Goal: Task Accomplishment & Management: Manage account settings

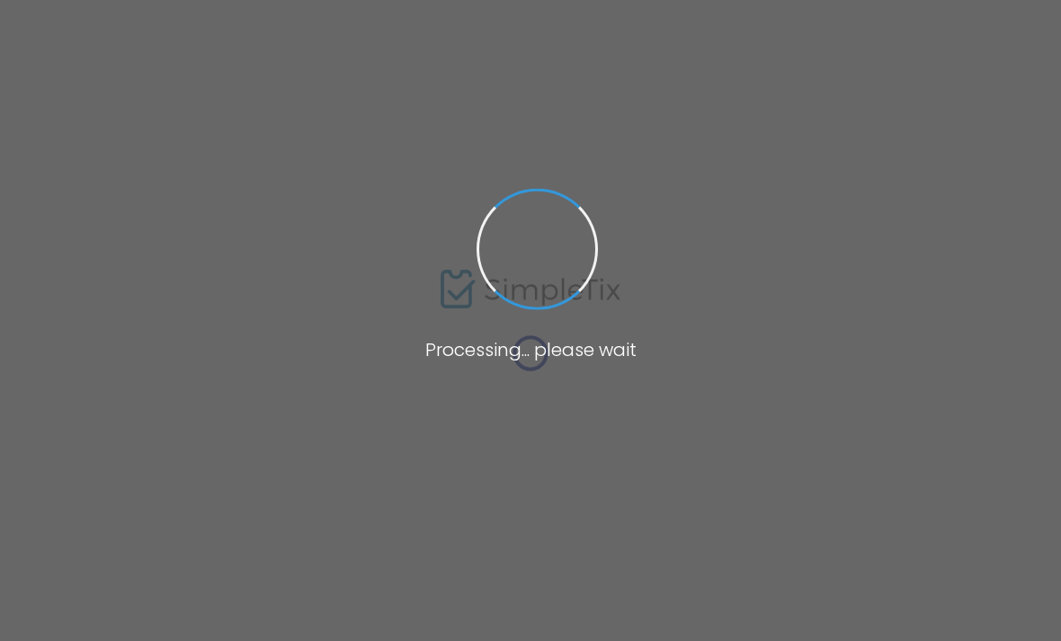
type input "[PERSON_NAME]"
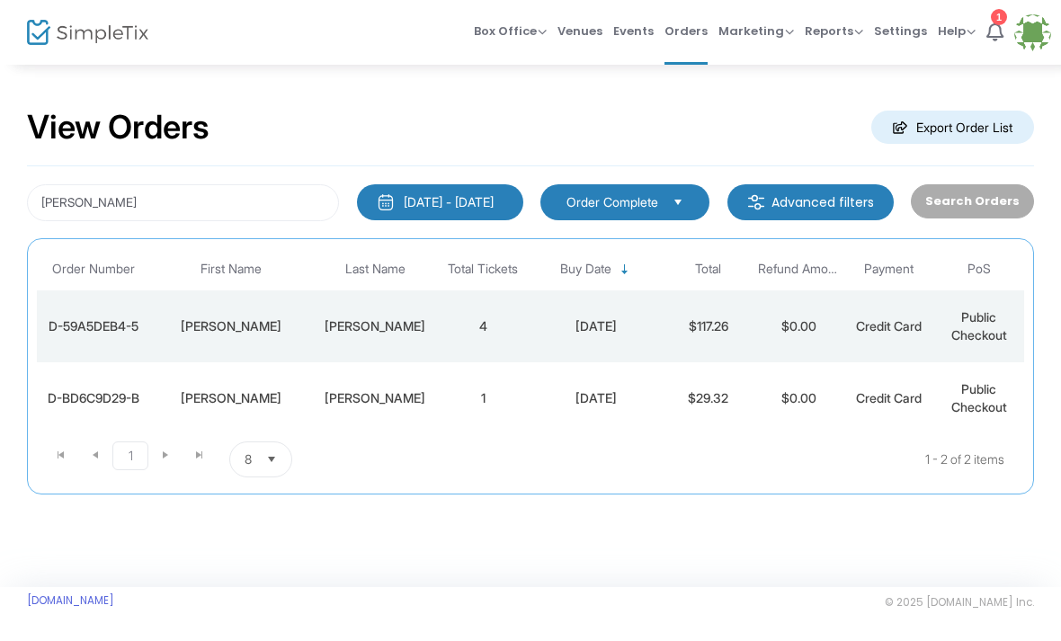
click at [121, 312] on td "D-59A5DEB4-5" at bounding box center [93, 326] width 112 height 72
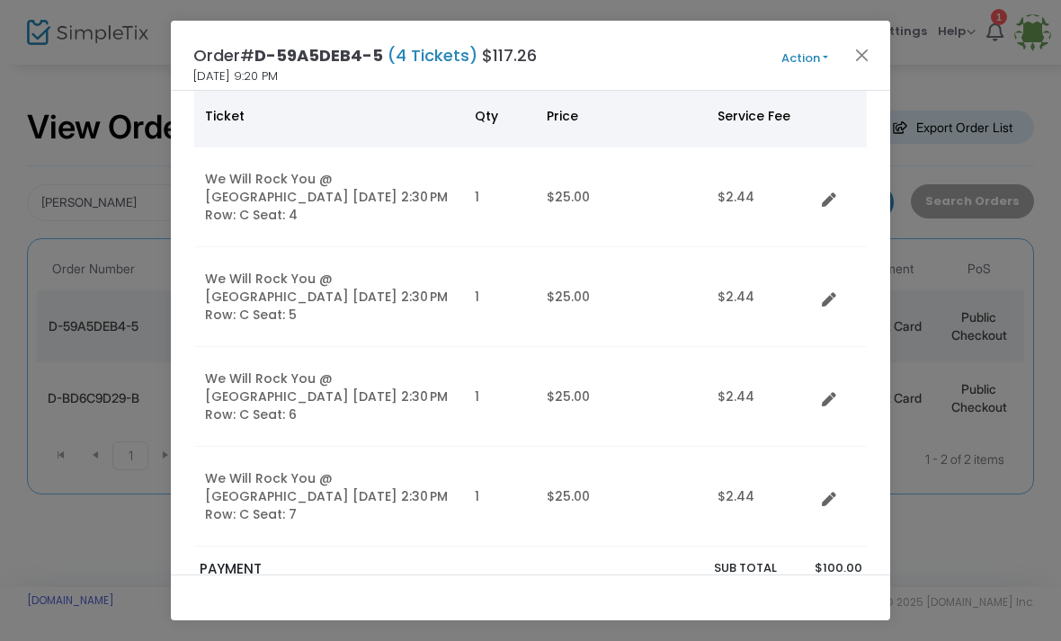
scroll to position [143, 0]
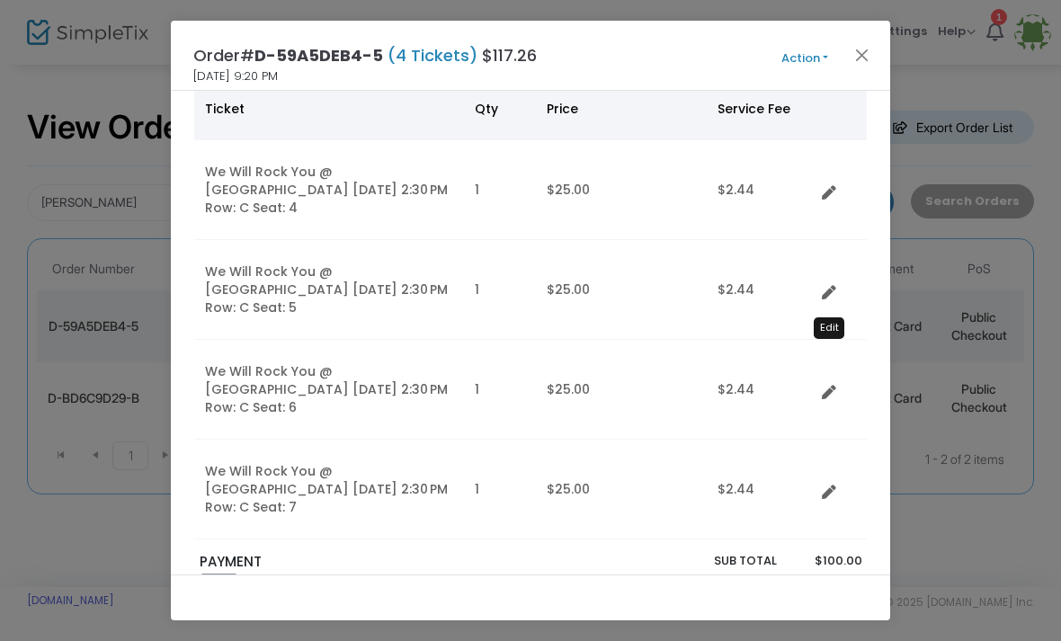
click at [825, 386] on icon "Data table" at bounding box center [829, 393] width 14 height 14
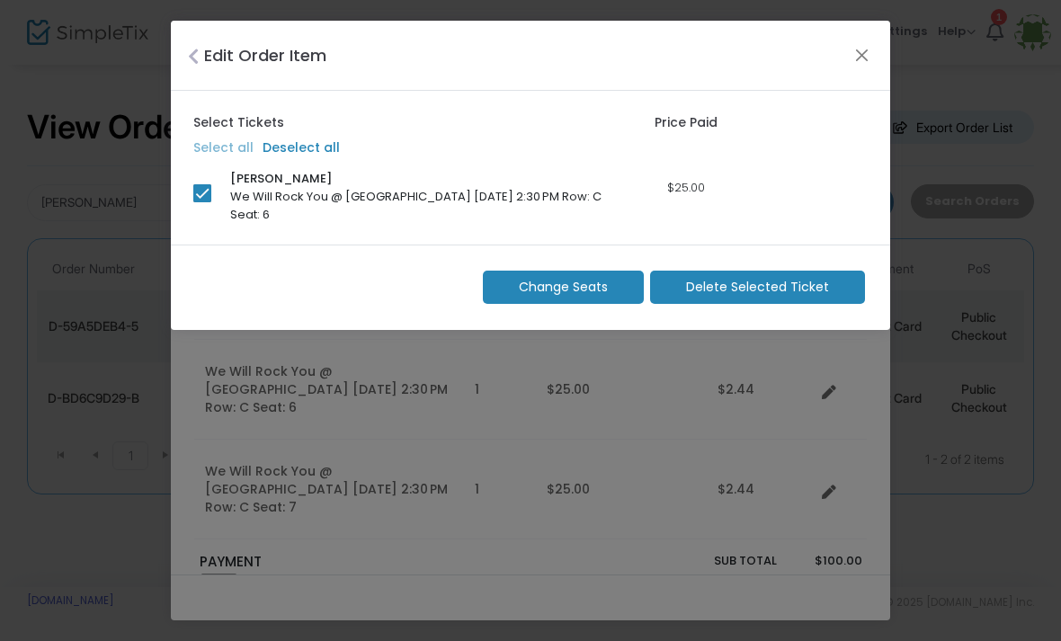
click at [569, 291] on span "Change Seats" at bounding box center [563, 287] width 89 height 19
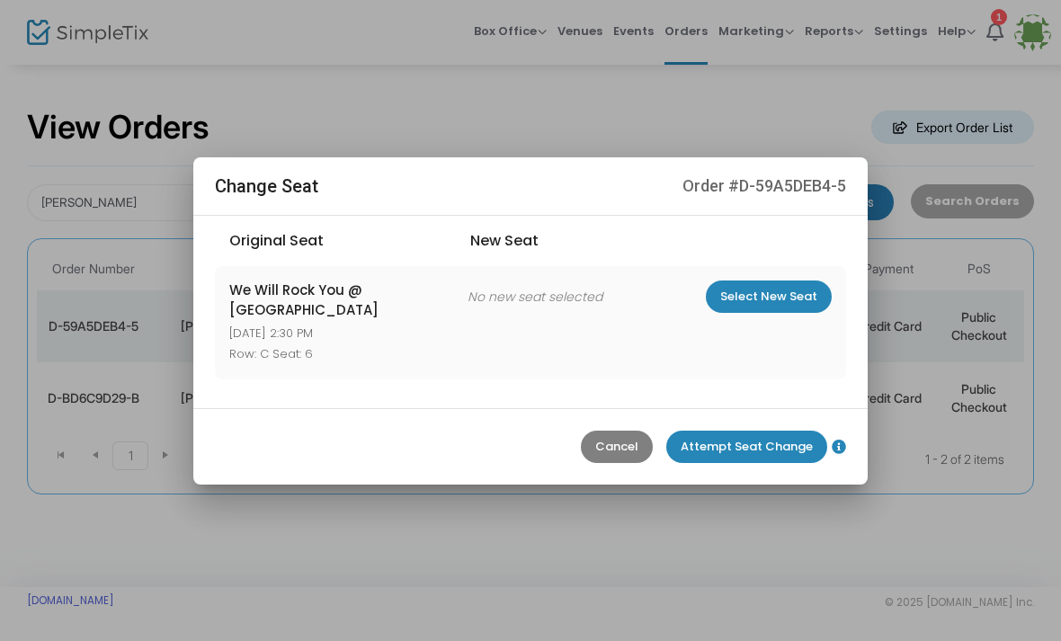
click at [771, 297] on m-button "Select New Seat" at bounding box center [769, 296] width 126 height 32
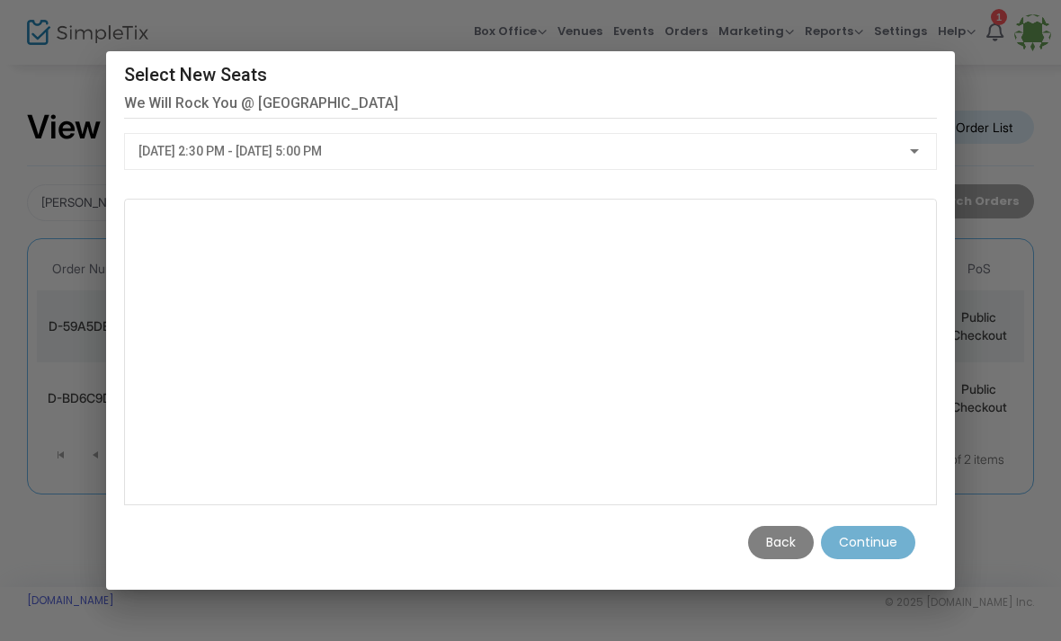
click at [781, 559] on m-button "Back" at bounding box center [781, 542] width 66 height 33
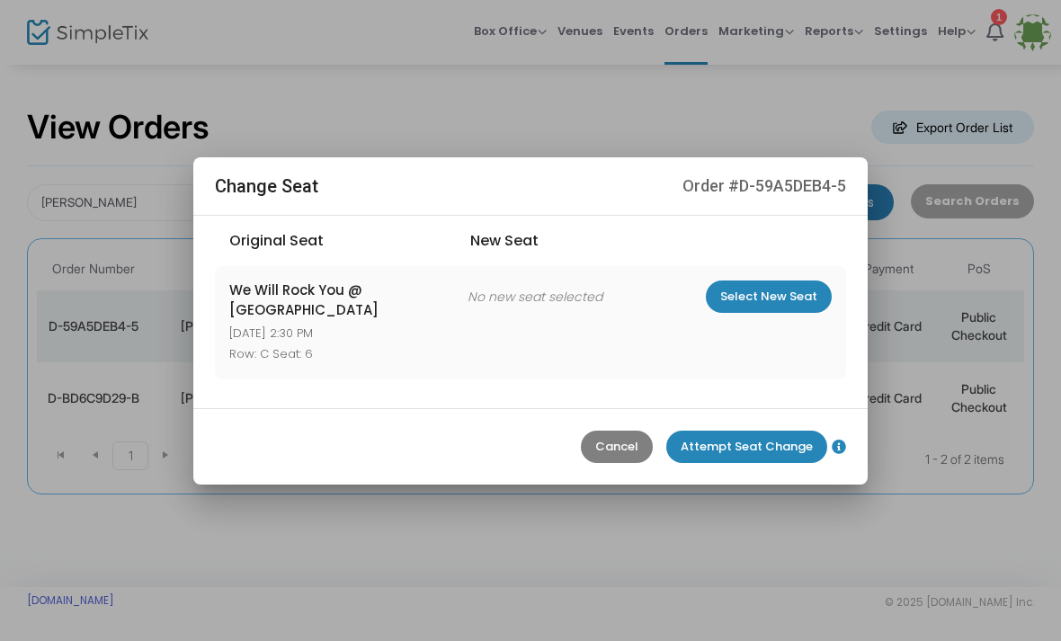
click at [621, 441] on m-button "Cancel" at bounding box center [617, 447] width 72 height 32
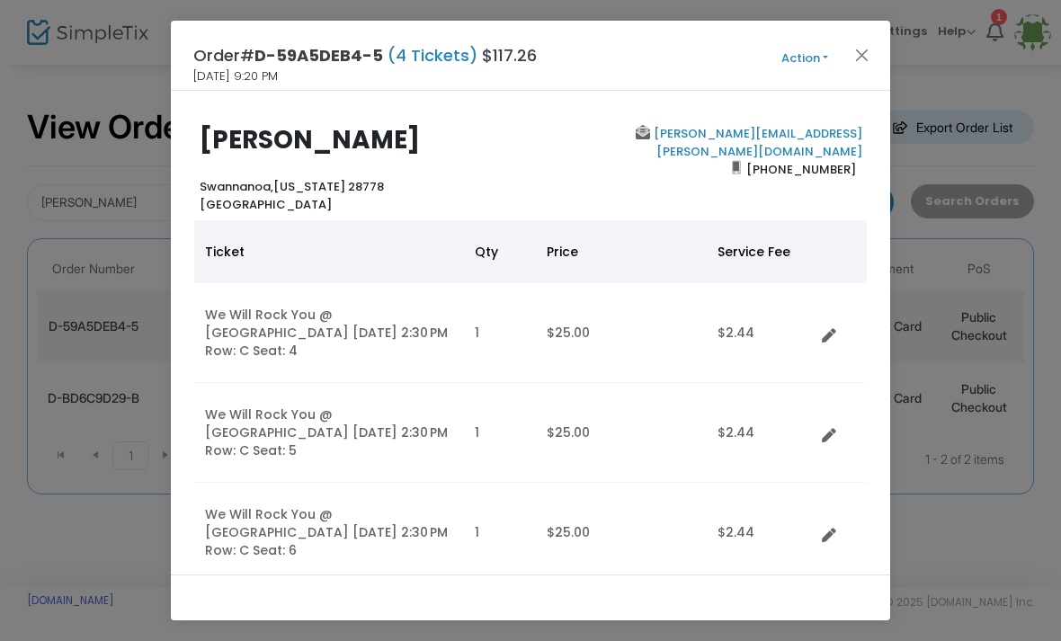
click at [823, 529] on icon "Data table" at bounding box center [829, 536] width 14 height 14
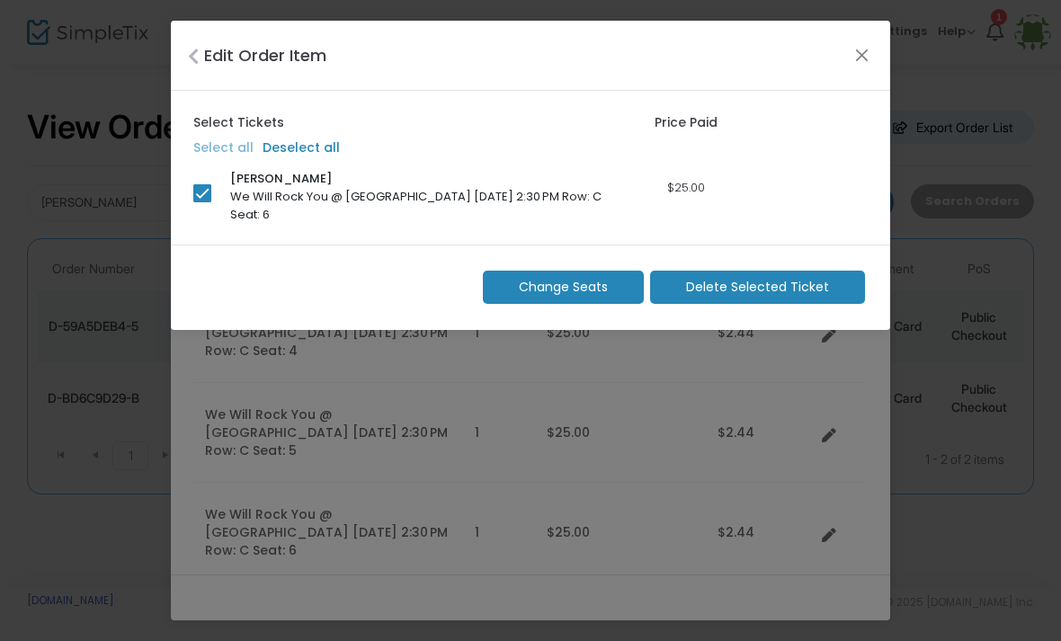
click at [859, 45] on button "Close" at bounding box center [861, 54] width 23 height 23
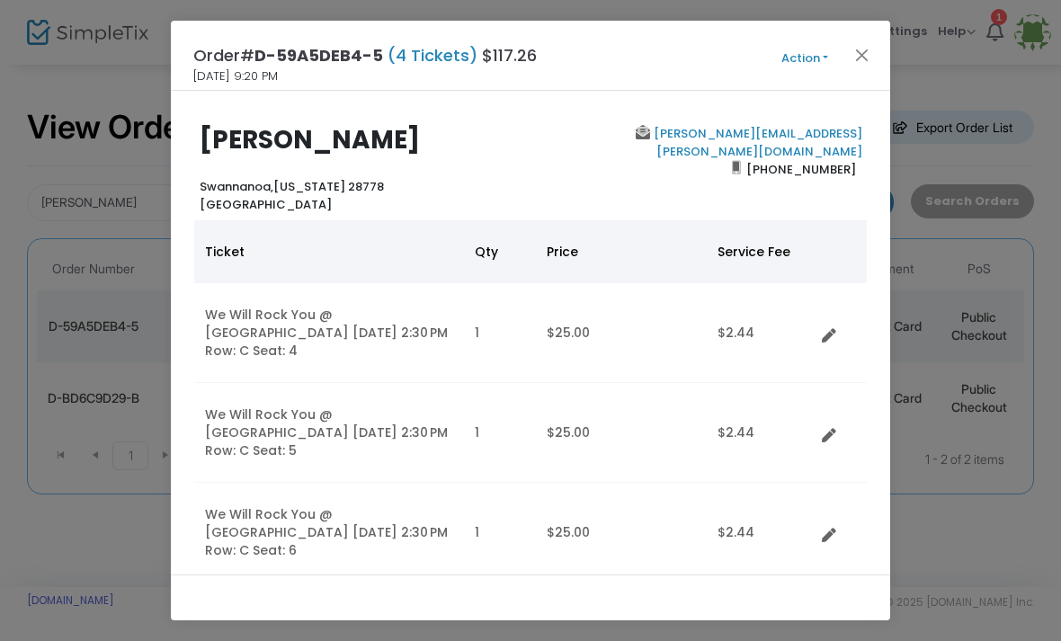
scroll to position [34, 0]
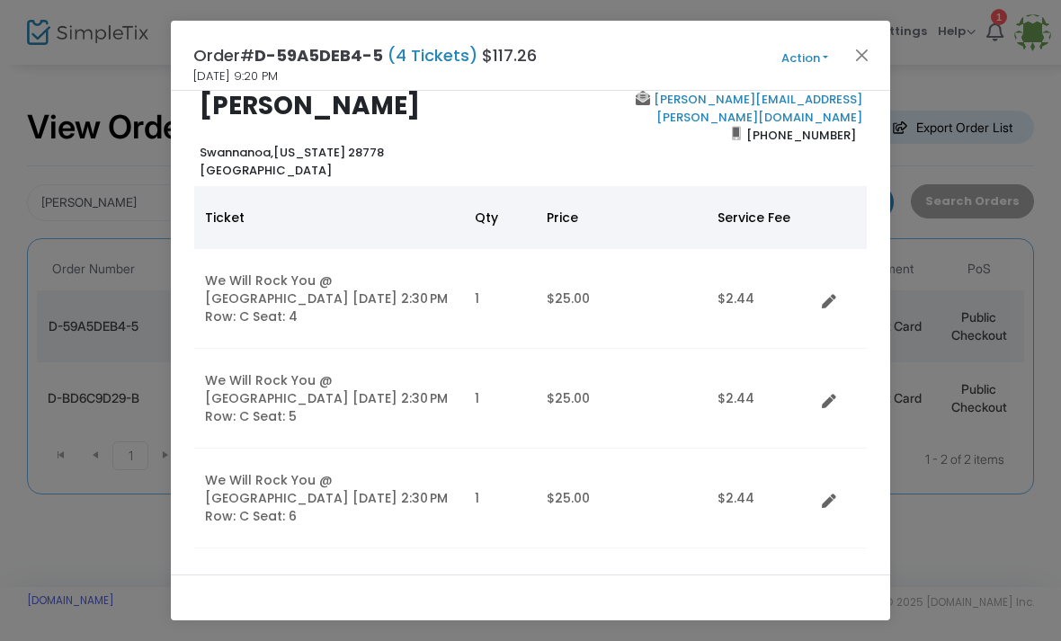
click at [867, 51] on button "Close" at bounding box center [861, 54] width 23 height 23
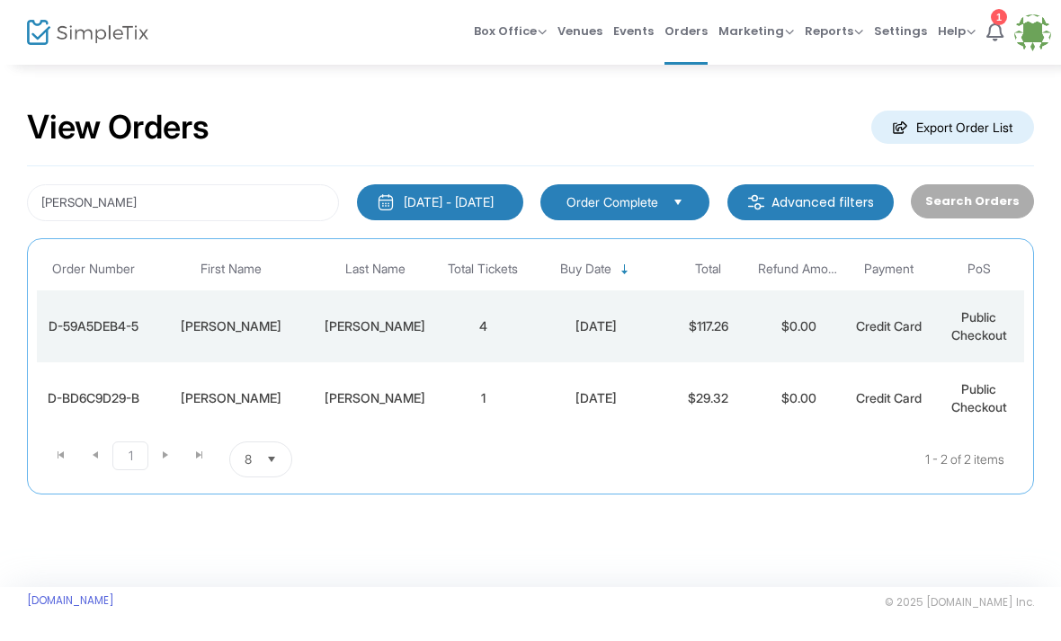
click at [138, 321] on div "D-59A5DEB4-5" at bounding box center [92, 326] width 103 height 18
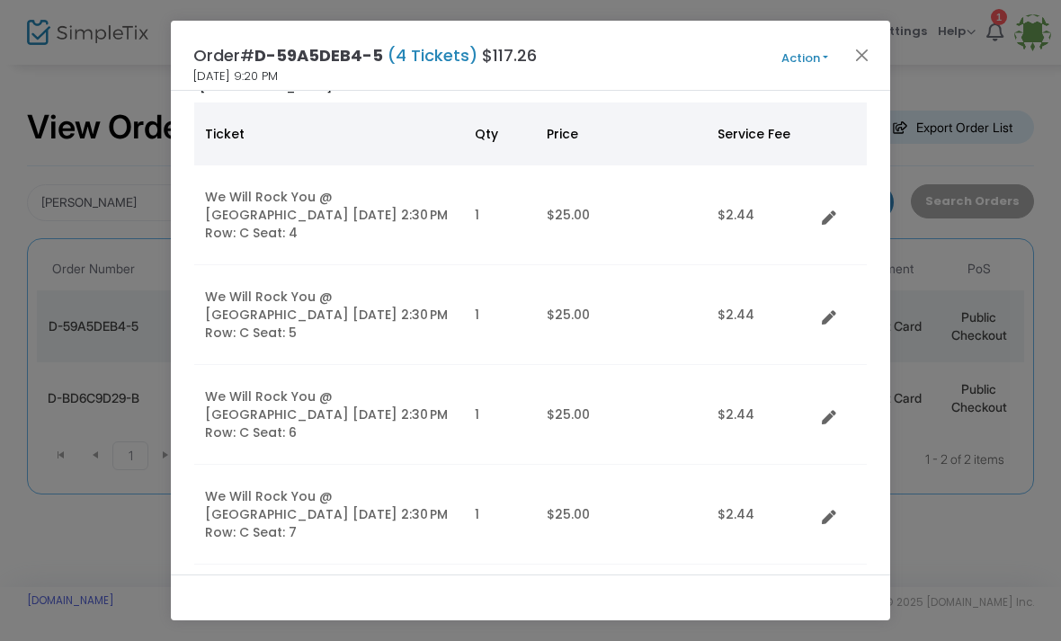
scroll to position [121, 0]
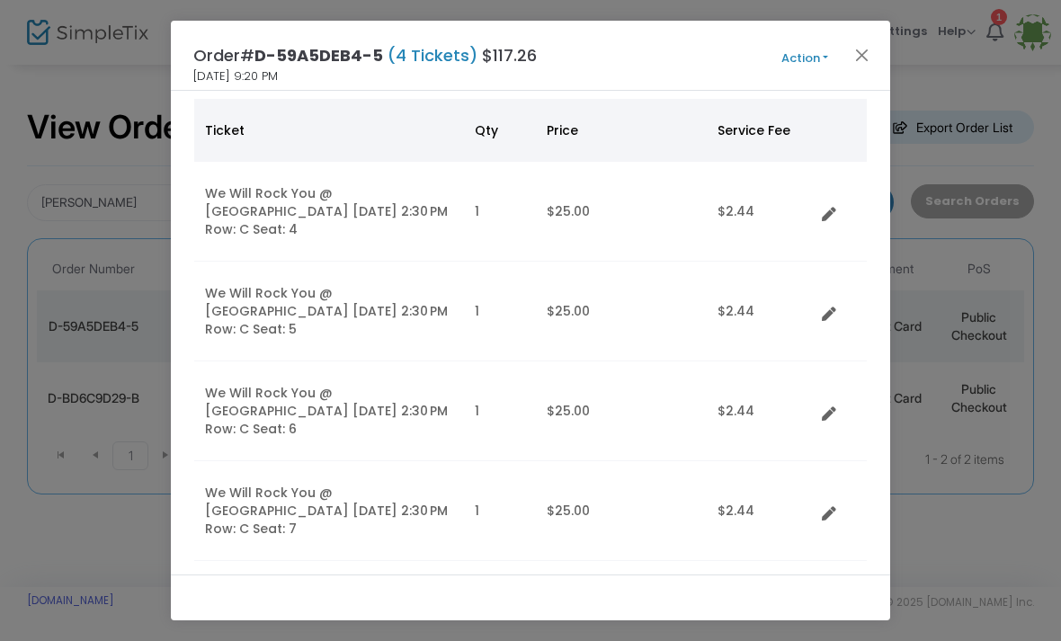
click at [813, 56] on button "Action" at bounding box center [805, 59] width 108 height 20
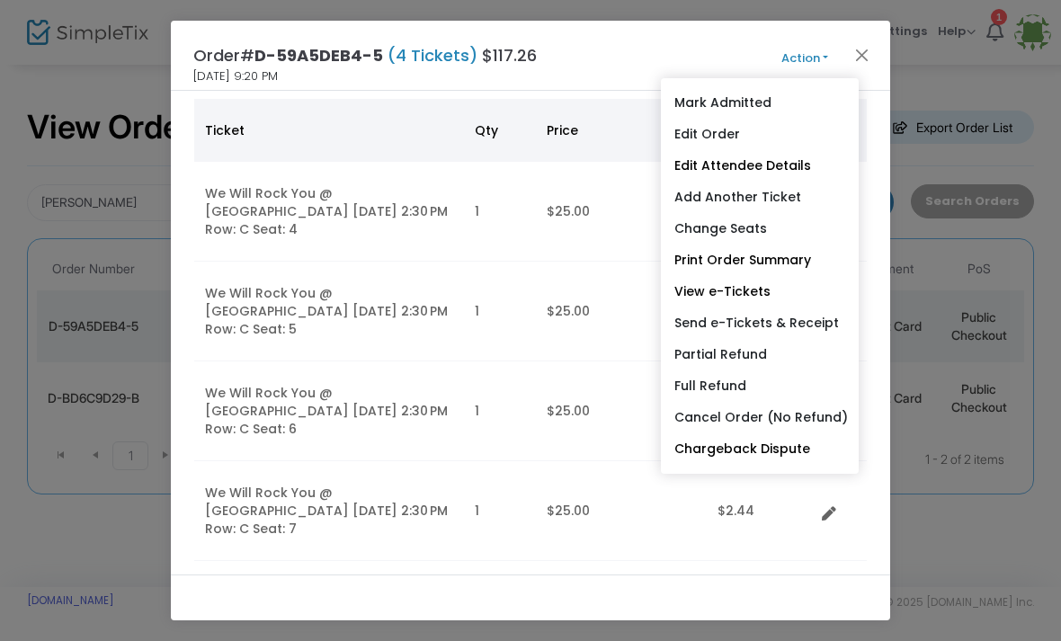
click at [766, 414] on link "Cancel Order (No Refund)" at bounding box center [760, 417] width 198 height 31
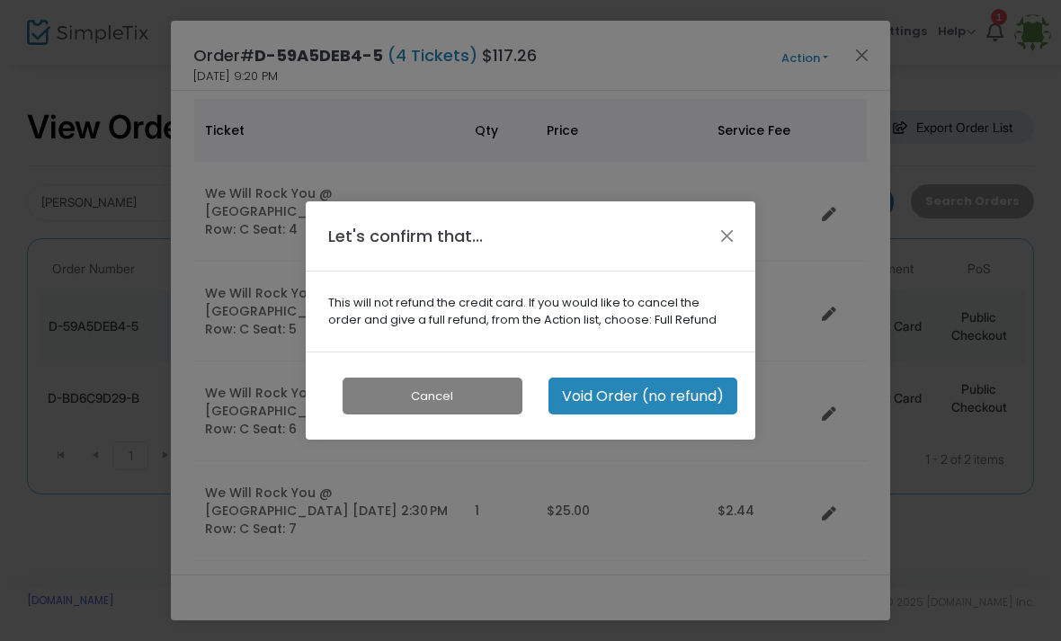
click at [728, 234] on button "Close" at bounding box center [727, 235] width 23 height 23
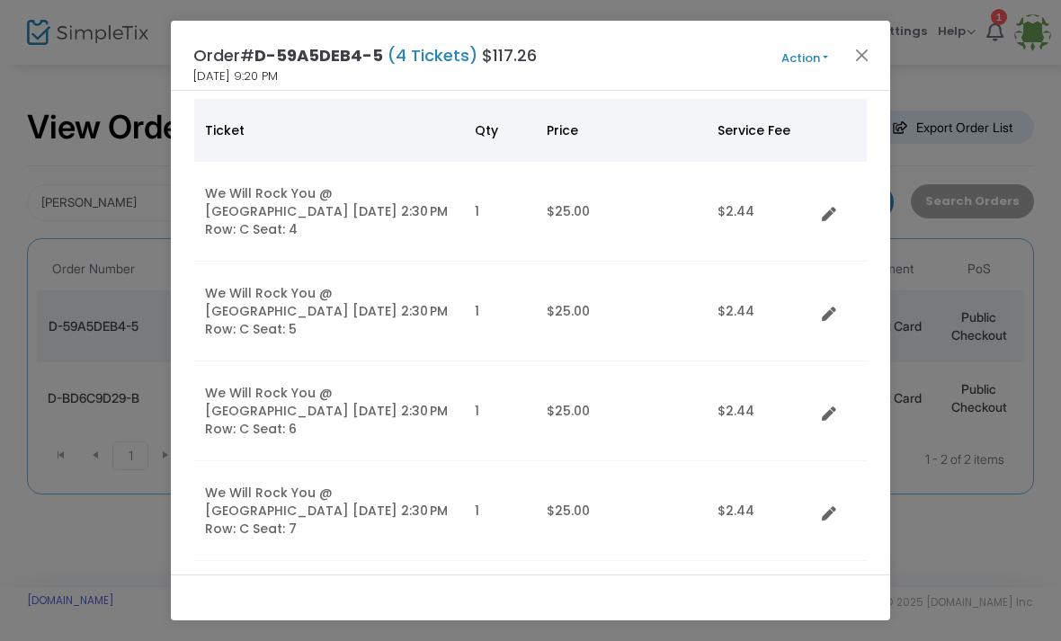
click at [816, 55] on button "Action" at bounding box center [805, 59] width 108 height 20
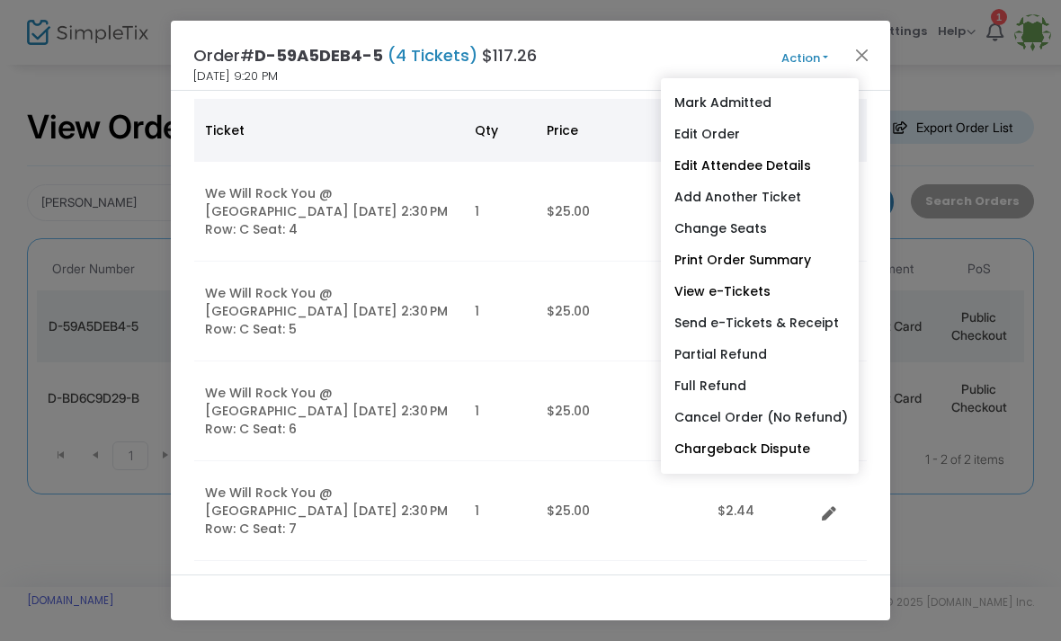
click at [718, 137] on link "Edit Order" at bounding box center [760, 134] width 198 height 31
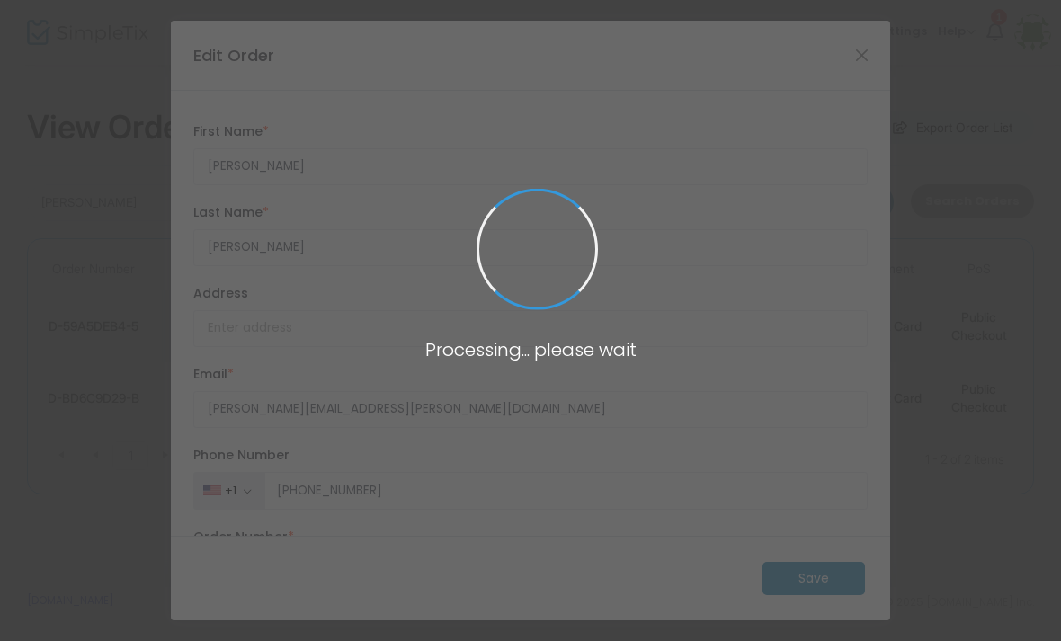
type input "[US_STATE]"
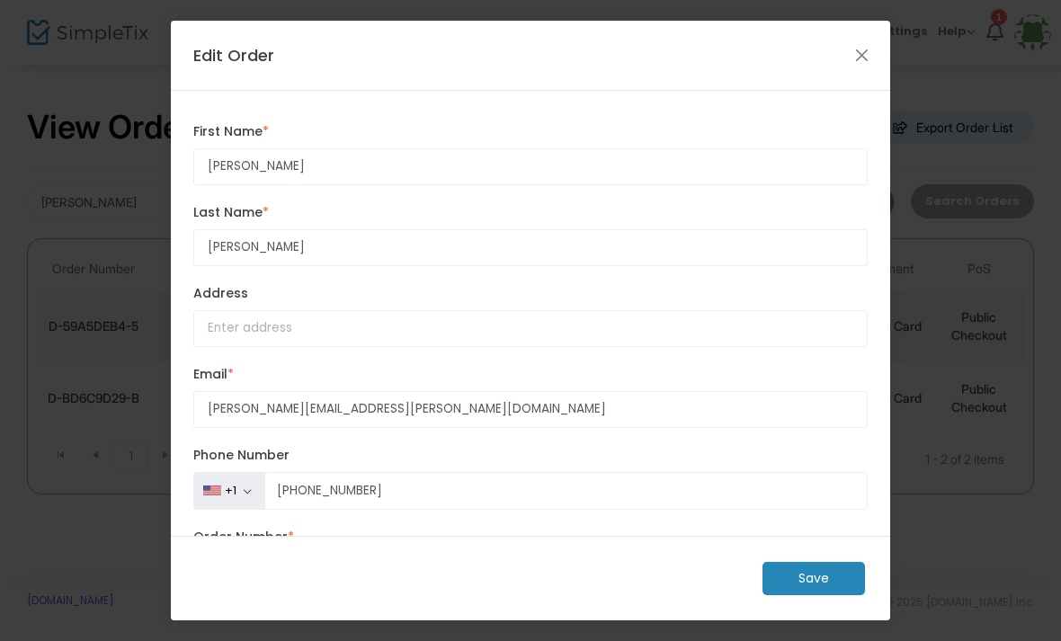
click at [872, 48] on button "Close" at bounding box center [861, 54] width 23 height 23
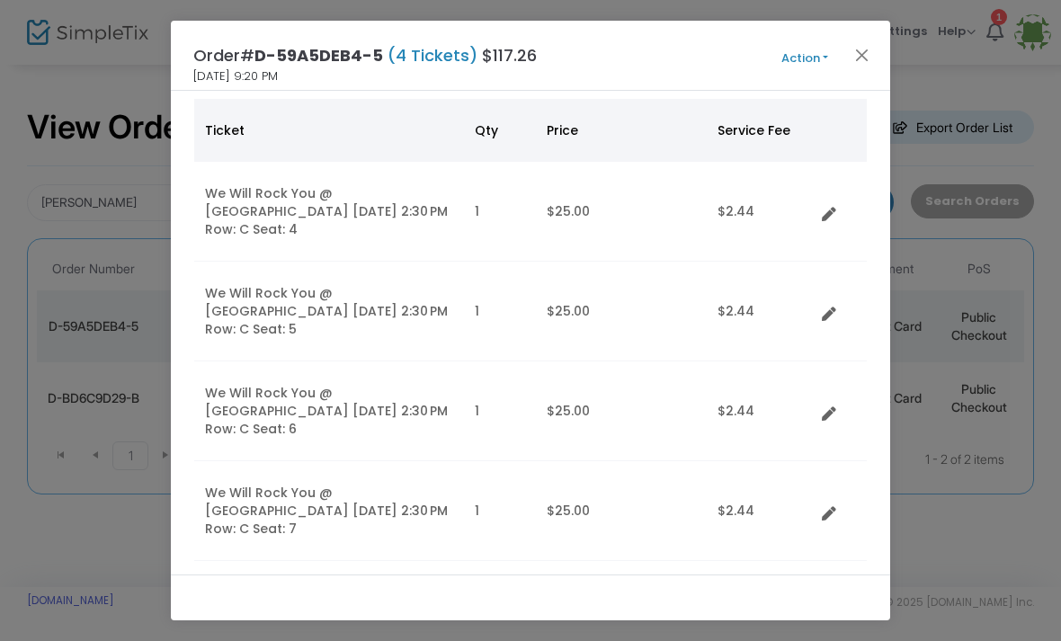
click at [821, 50] on button "Action" at bounding box center [805, 59] width 108 height 20
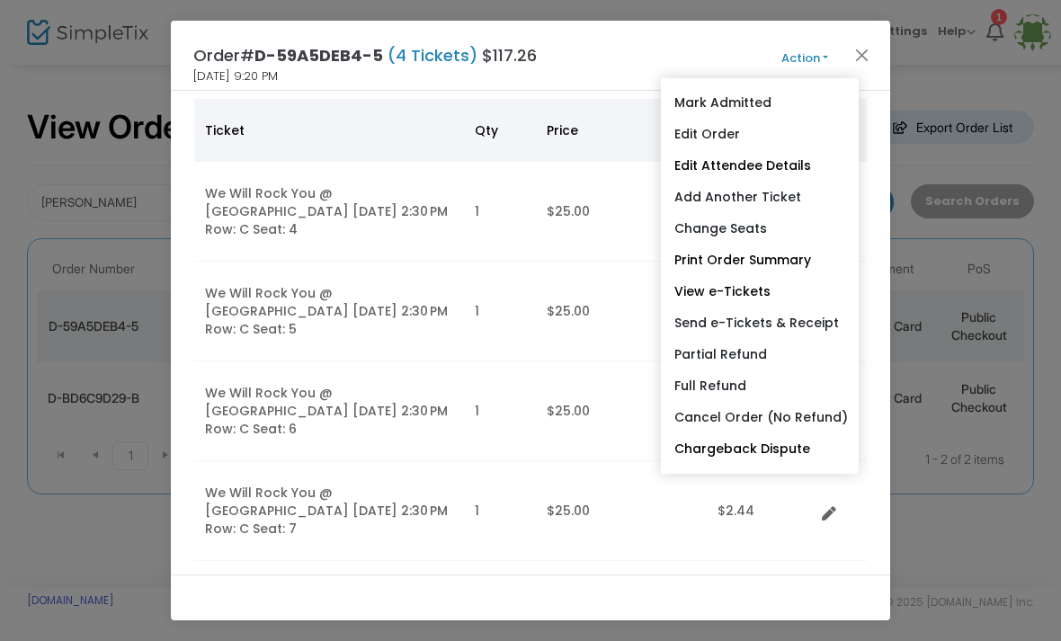
click at [742, 413] on link "Cancel Order (No Refund)" at bounding box center [760, 417] width 198 height 31
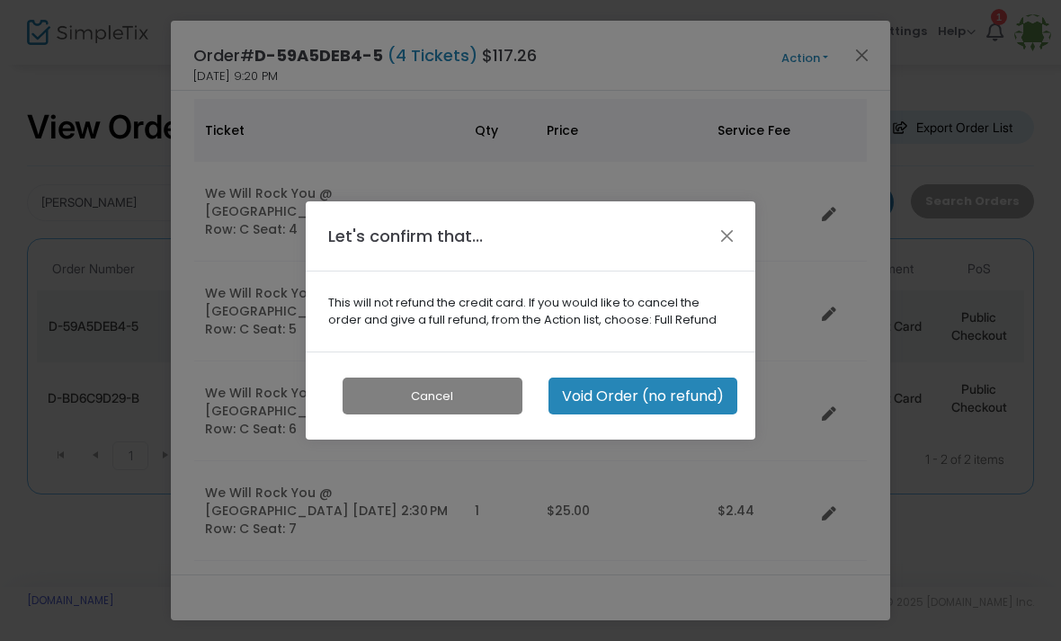
click at [722, 240] on button "Close" at bounding box center [727, 235] width 23 height 23
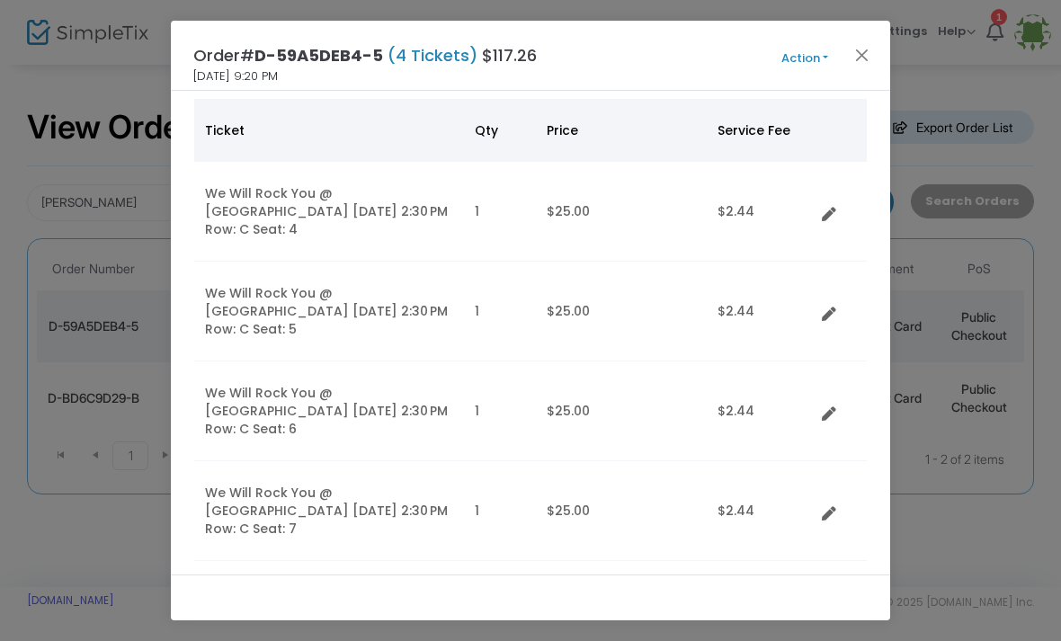
click at [815, 54] on button "Action" at bounding box center [805, 59] width 108 height 20
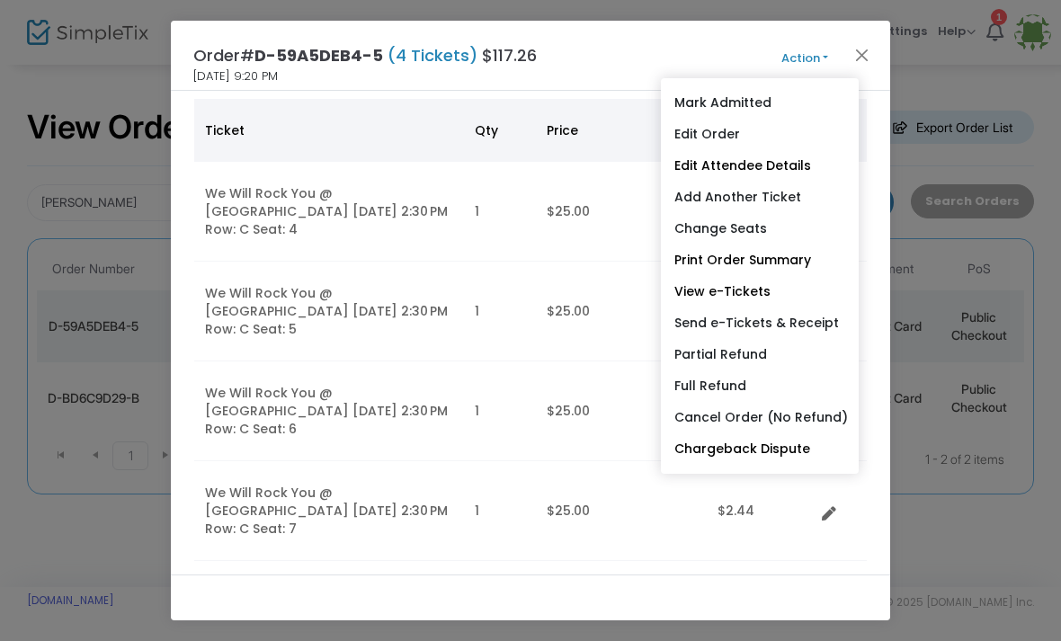
click at [733, 224] on link "Change Seats" at bounding box center [760, 228] width 198 height 31
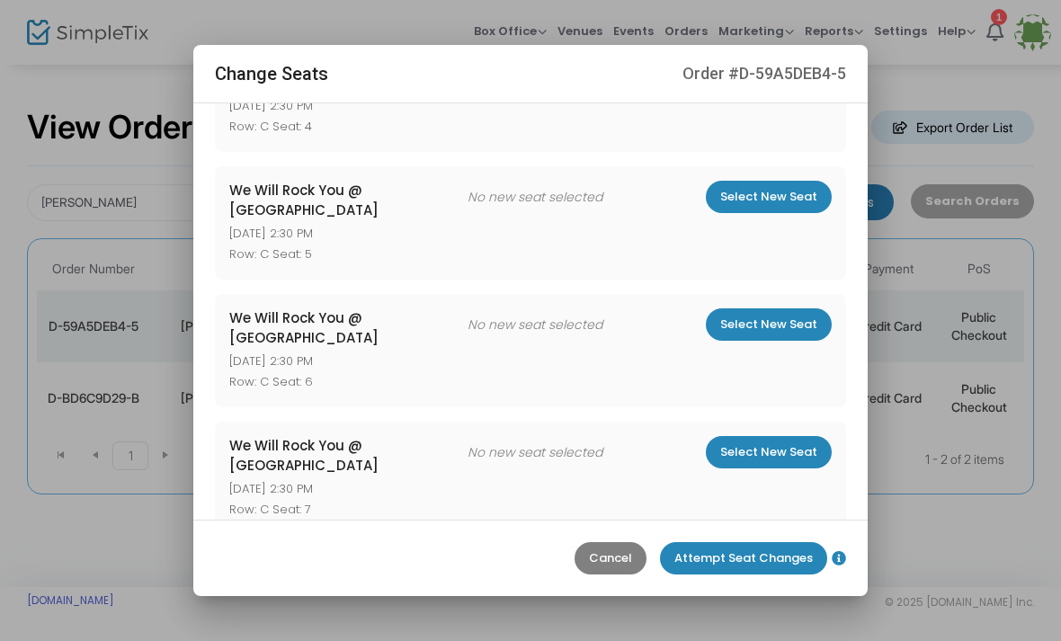
scroll to position [114, 0]
click at [786, 309] on m-button "Select New Seat" at bounding box center [769, 325] width 126 height 32
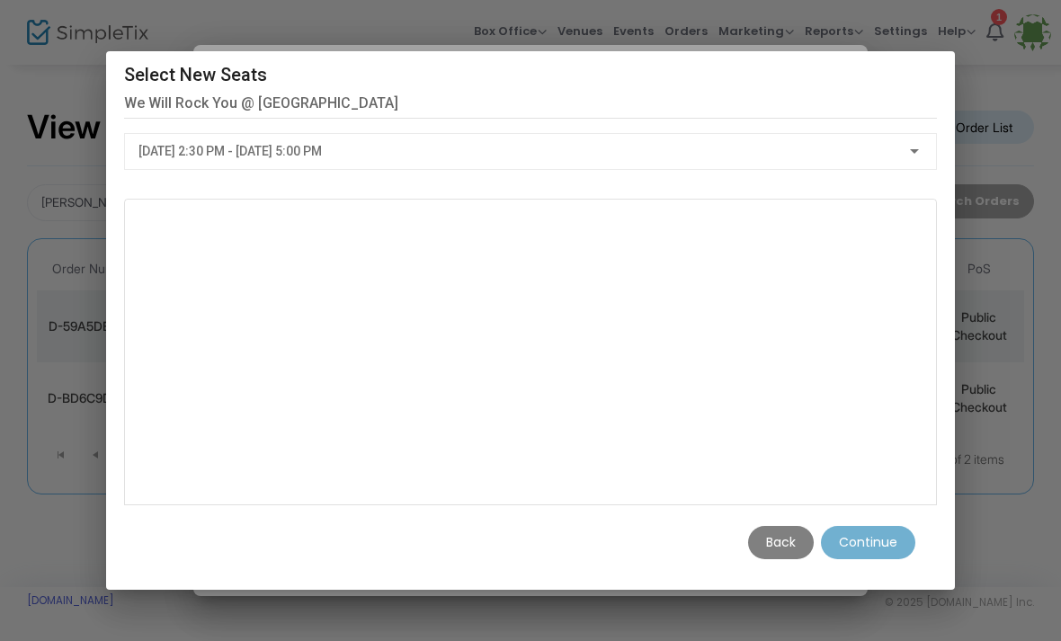
click at [909, 145] on div at bounding box center [914, 152] width 16 height 14
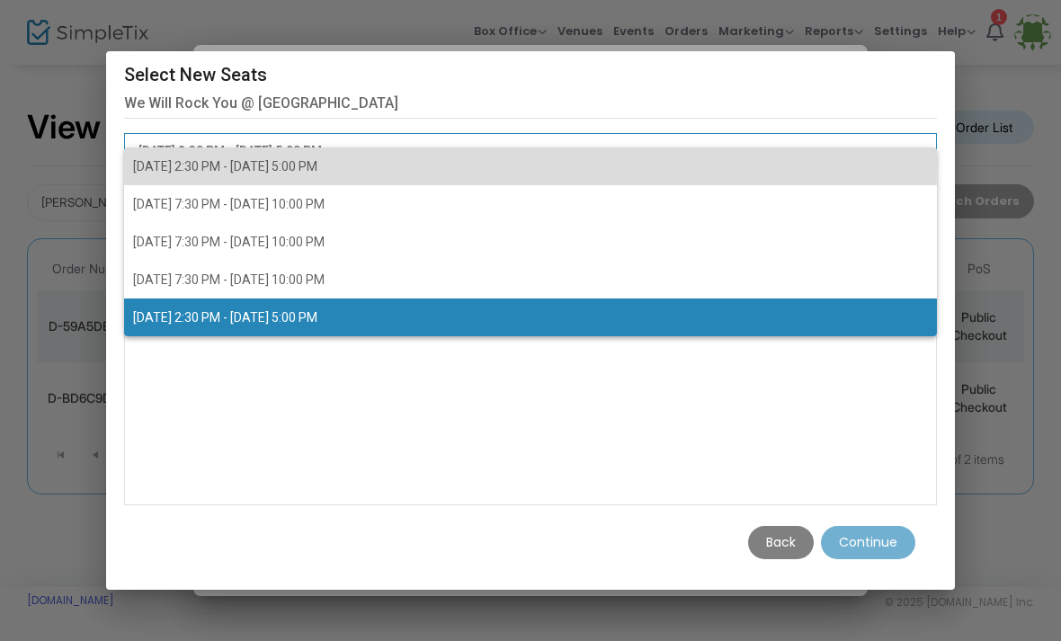
click at [241, 164] on span "[DATE] 2:30 PM - [DATE] 5:00 PM" at bounding box center [225, 166] width 184 height 14
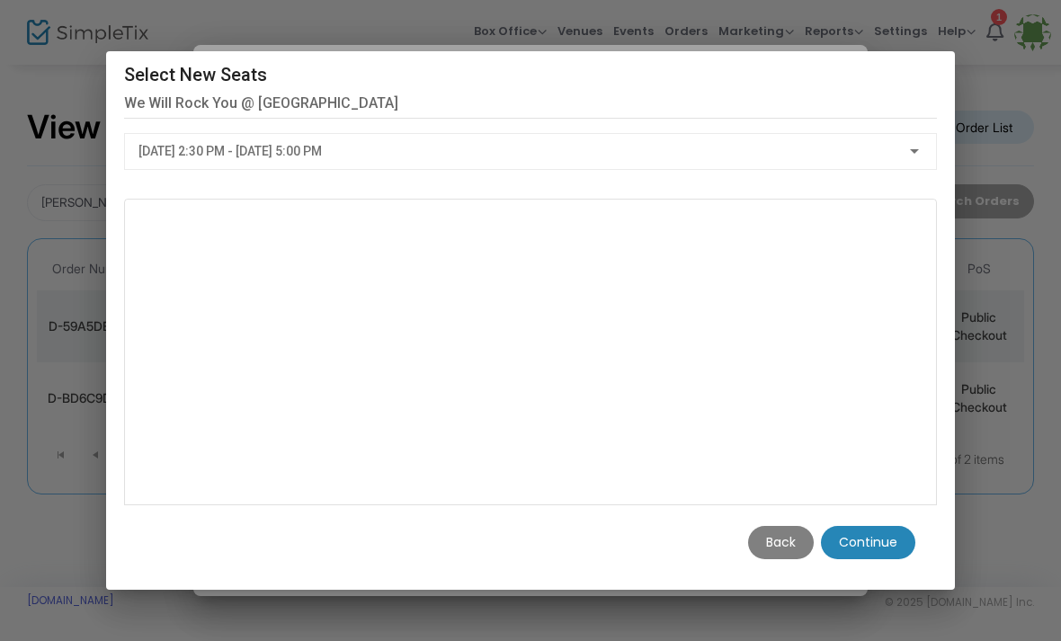
click at [881, 559] on m-button "Continue" at bounding box center [868, 542] width 94 height 33
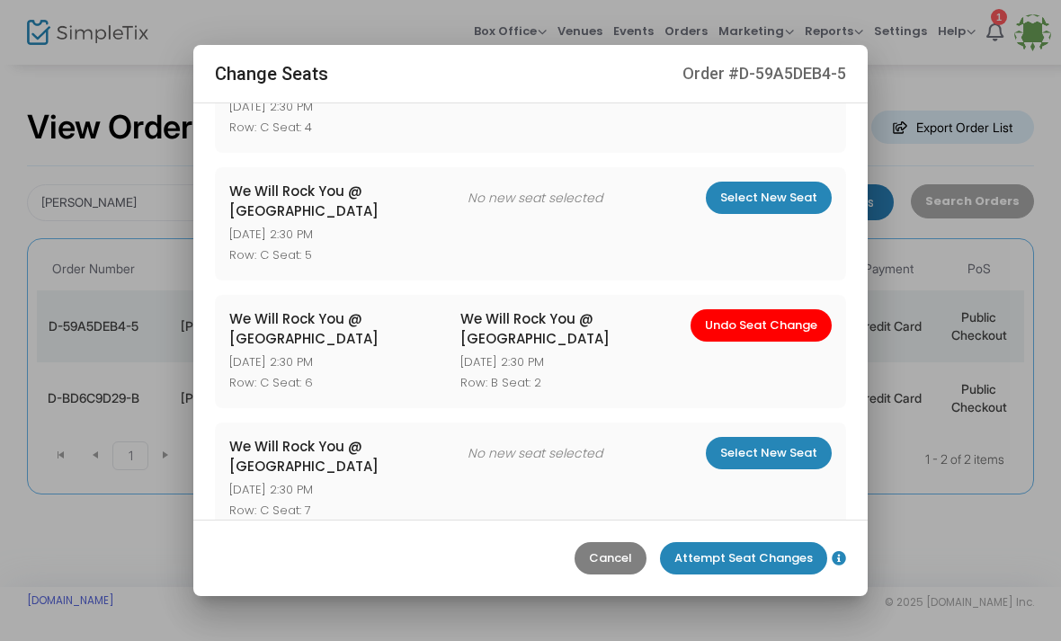
click at [767, 437] on m-button "Select New Seat" at bounding box center [769, 453] width 126 height 32
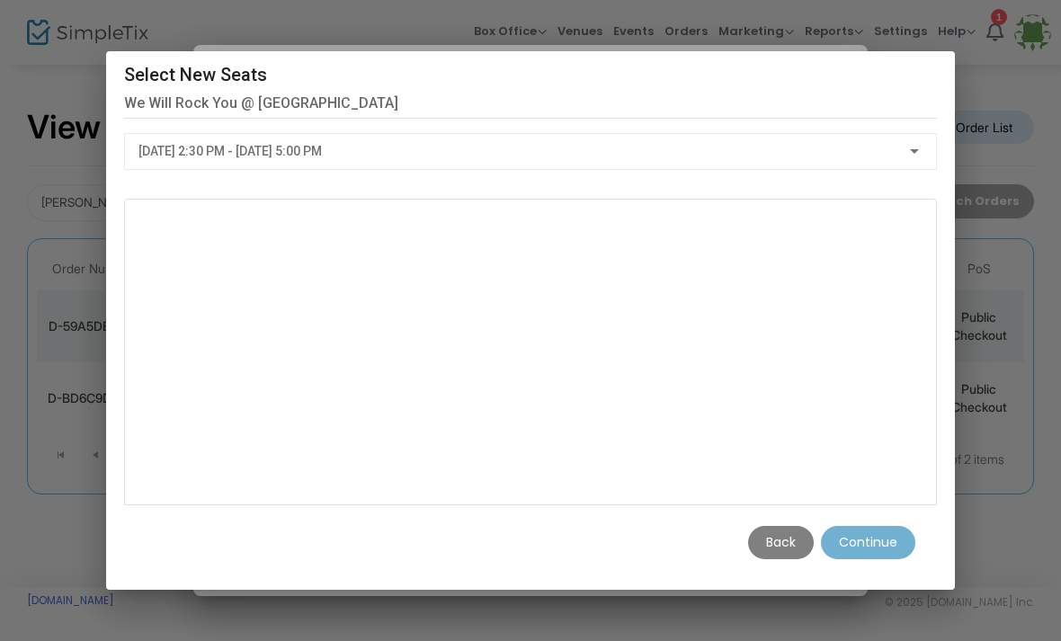
click at [918, 145] on div at bounding box center [914, 152] width 16 height 14
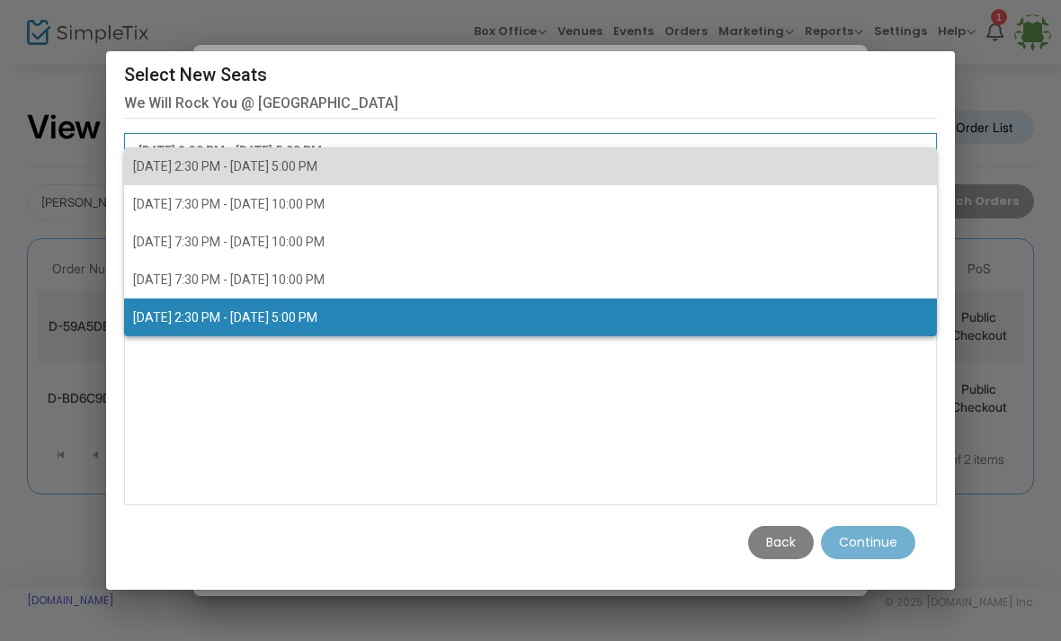
click at [391, 179] on span "[DATE] 2:30 PM - [DATE] 5:00 PM" at bounding box center [530, 166] width 795 height 38
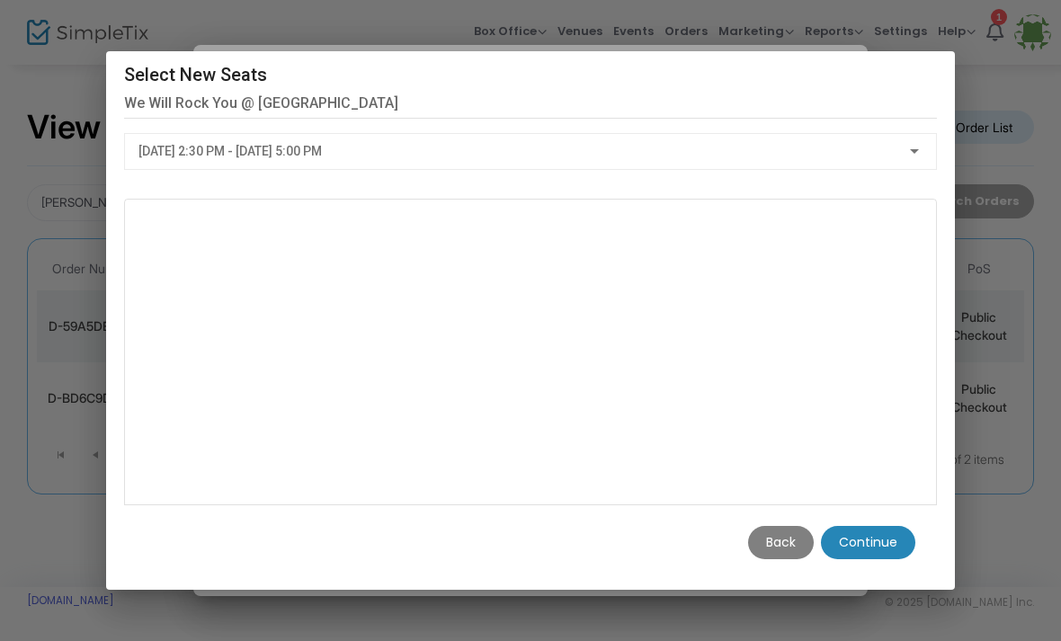
click at [876, 559] on m-button "Continue" at bounding box center [868, 542] width 94 height 33
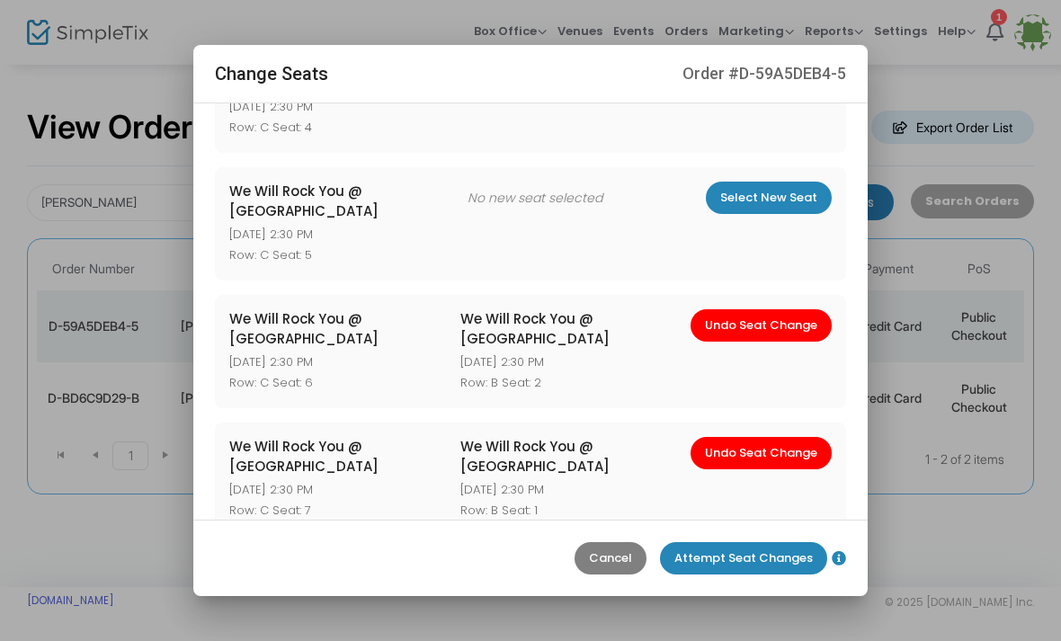
click at [763, 574] on m-button "Attempt Seat Changes" at bounding box center [743, 558] width 167 height 32
